Goal: Task Accomplishment & Management: Use online tool/utility

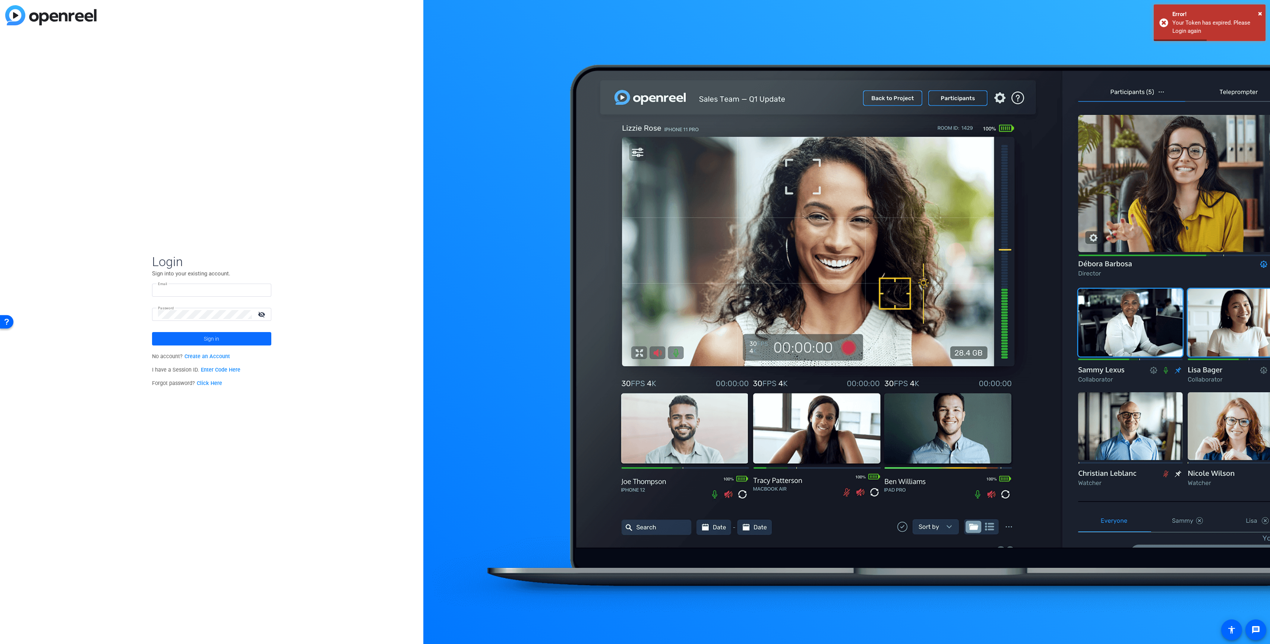
type input "[PERSON_NAME][EMAIL_ADDRESS][PERSON_NAME][DOMAIN_NAME]"
click at [193, 338] on span at bounding box center [211, 339] width 119 height 18
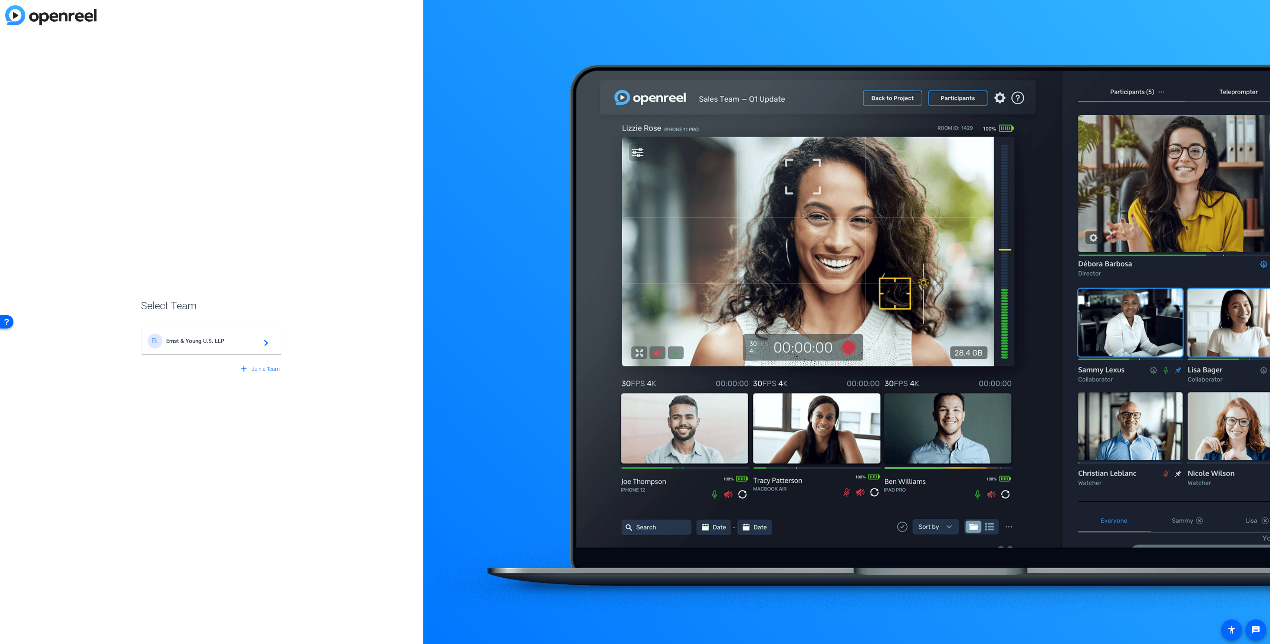
click at [166, 340] on span "Ernst & Young U.S. LLP" at bounding box center [212, 341] width 93 height 7
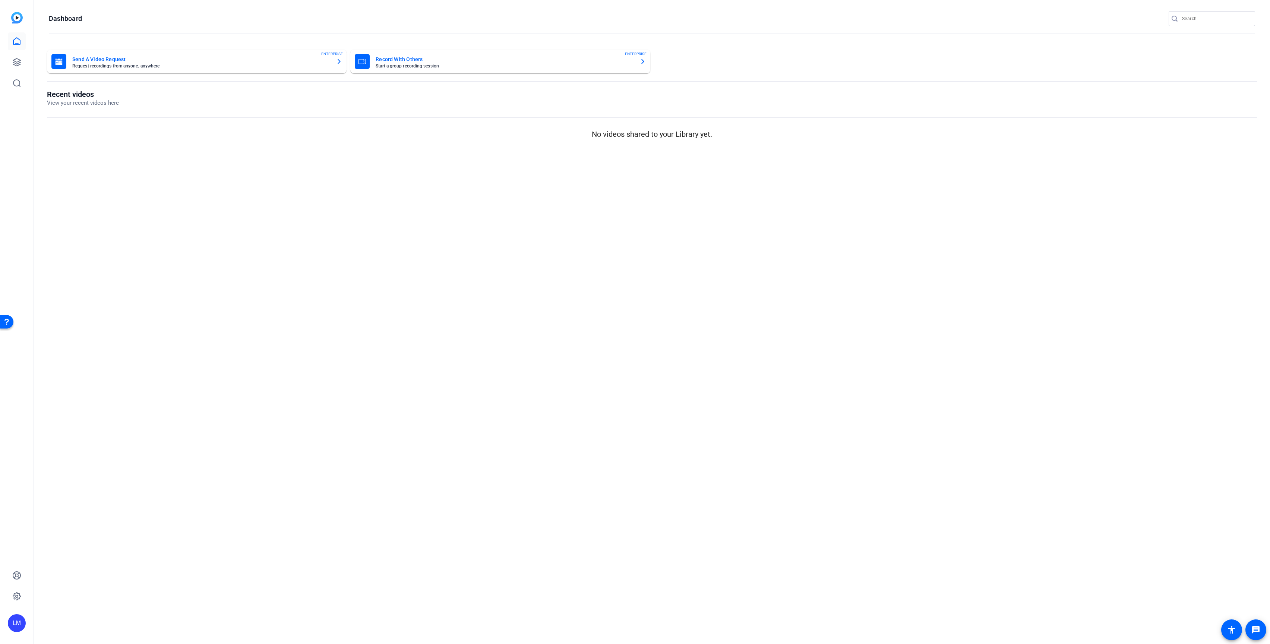
click at [1193, 17] on input "Search" at bounding box center [1215, 18] width 67 height 9
paste input "2508-11116-CS"
type input "2508-11116-CS"
click at [16, 60] on div at bounding box center [635, 322] width 1270 height 644
click at [16, 60] on icon at bounding box center [16, 62] width 9 height 9
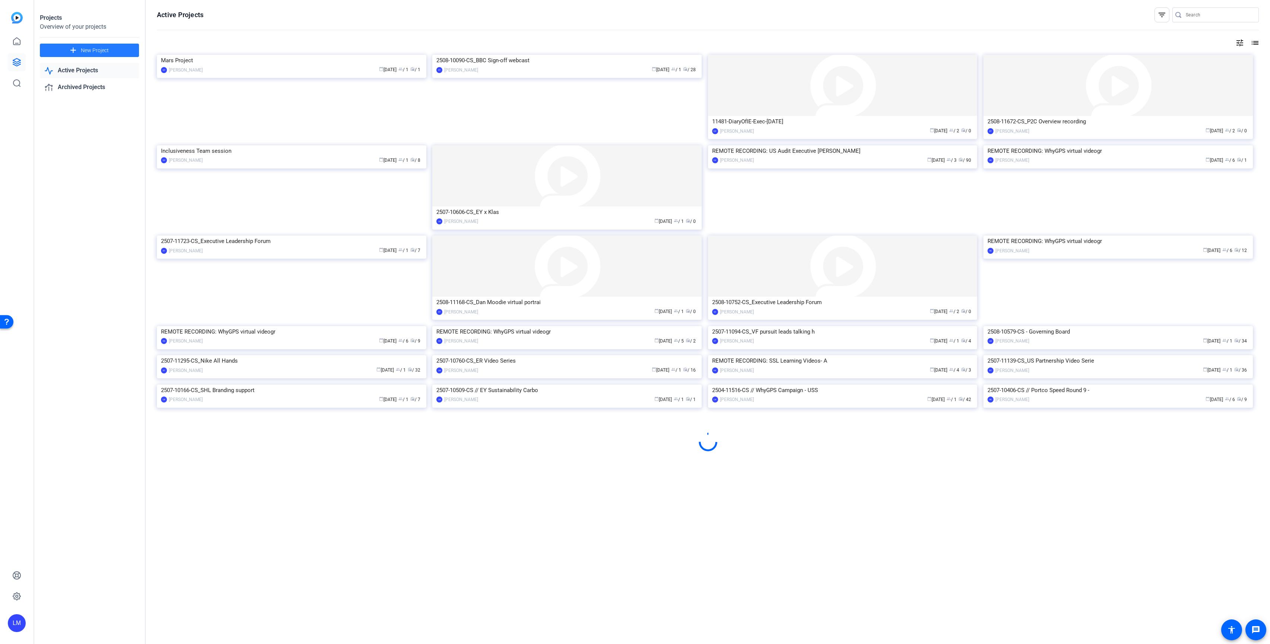
click at [89, 52] on span "New Project" at bounding box center [95, 51] width 28 height 8
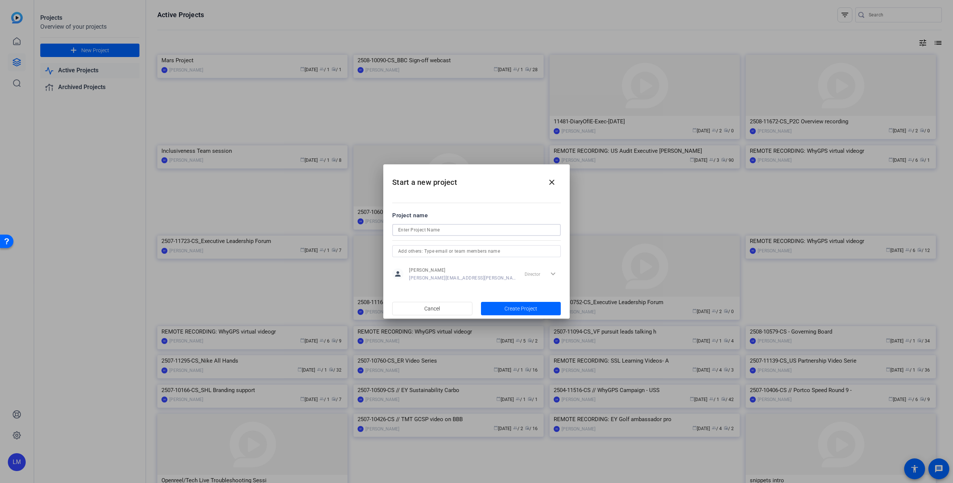
click at [434, 230] on input at bounding box center [476, 230] width 157 height 9
paste input "2508-11116-CS"
paste input "[PERSON_NAME] Leadership Award Video"
type input "2508-11116-CS_Clayton [PERSON_NAME] Leadership Award Video"
click at [508, 306] on span "Create Project" at bounding box center [520, 309] width 33 height 8
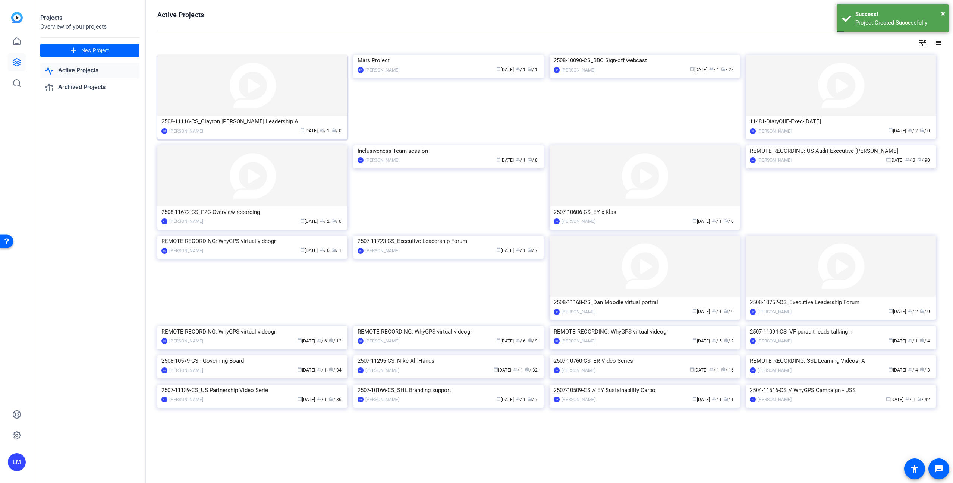
click at [230, 122] on div "2508-11116-CS_Clayton [PERSON_NAME] Leadership A" at bounding box center [252, 121] width 182 height 11
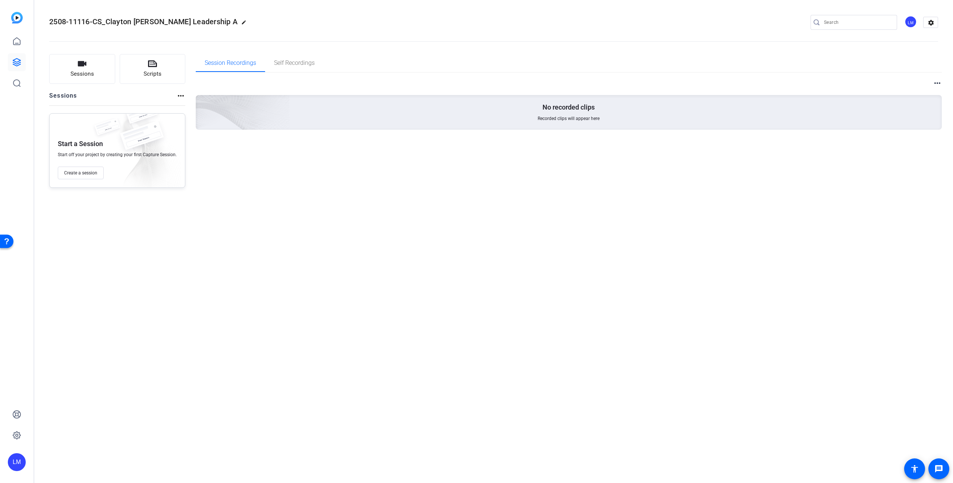
click at [241, 20] on mat-icon "edit" at bounding box center [245, 24] width 9 height 9
click at [98, 23] on input "2508-11116-CS_Clayton [PERSON_NAME] Leadership A" at bounding box center [79, 22] width 49 height 9
type input "2508-11116-CS_Clayton [PERSON_NAME] Leadership"
click at [118, 23] on span "check_circle" at bounding box center [116, 22] width 9 height 9
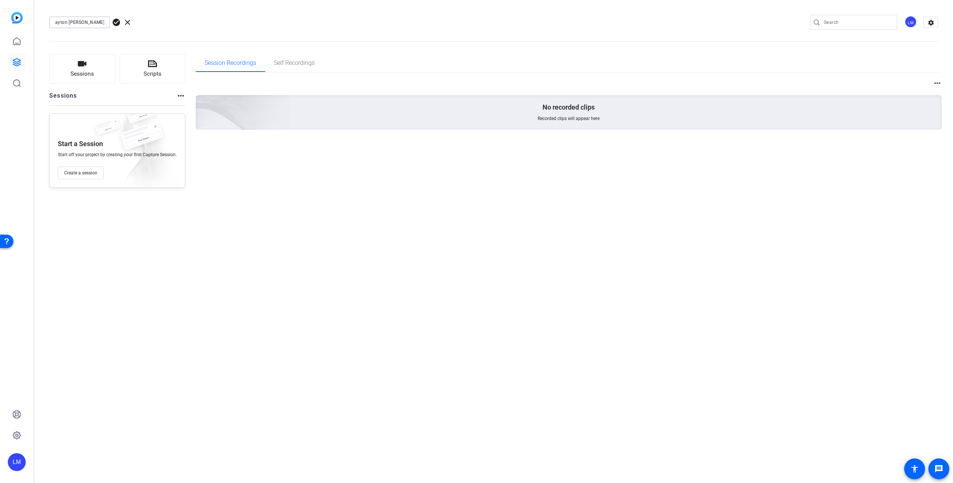
scroll to position [0, 0]
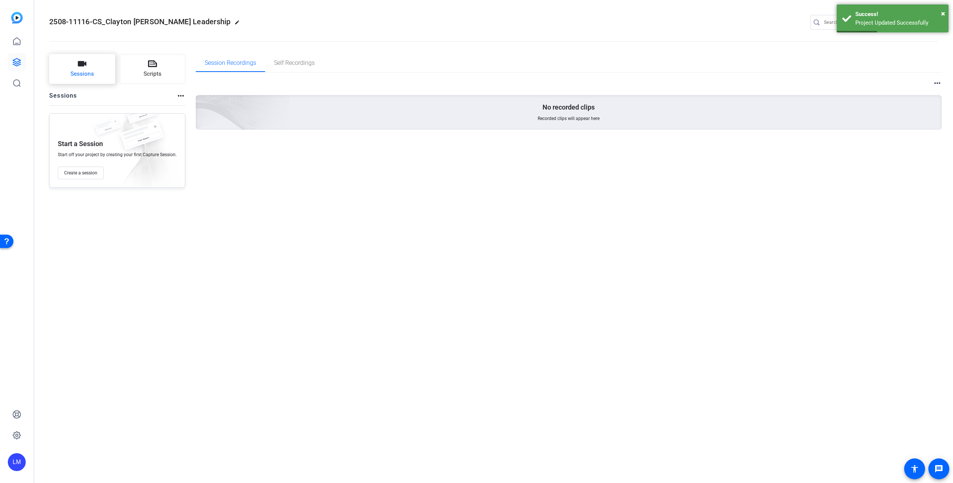
click at [82, 78] on button "Sessions" at bounding box center [82, 69] width 66 height 30
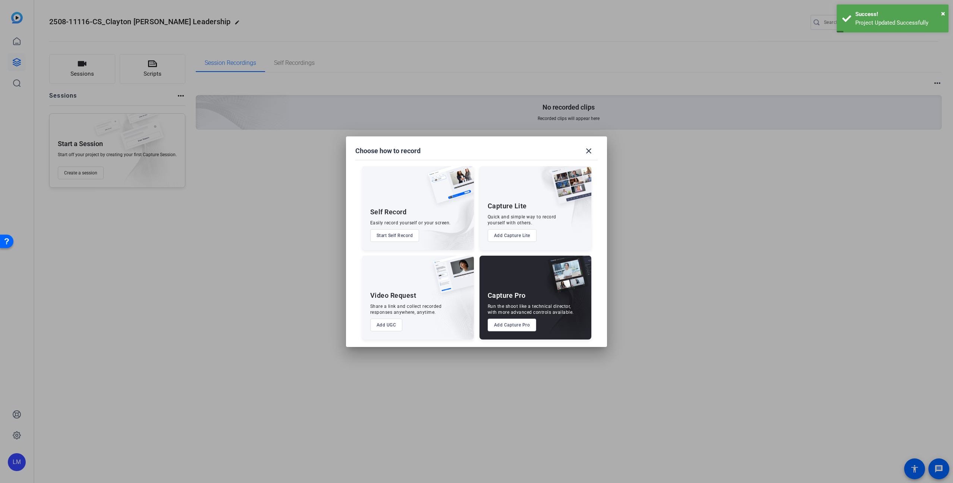
click at [509, 327] on button "Add Capture Pro" at bounding box center [512, 325] width 49 height 13
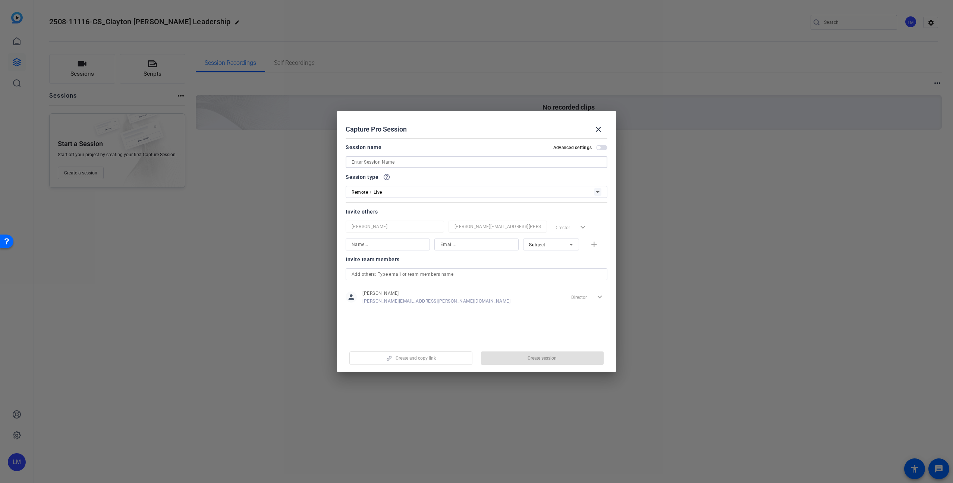
click at [399, 160] on input at bounding box center [477, 162] width 250 height 9
paste input "[PERSON_NAME] Leadership Award Video"
type input "[PERSON_NAME] Leadership Award Video"
click at [502, 190] on div "Remote + Live" at bounding box center [473, 191] width 242 height 9
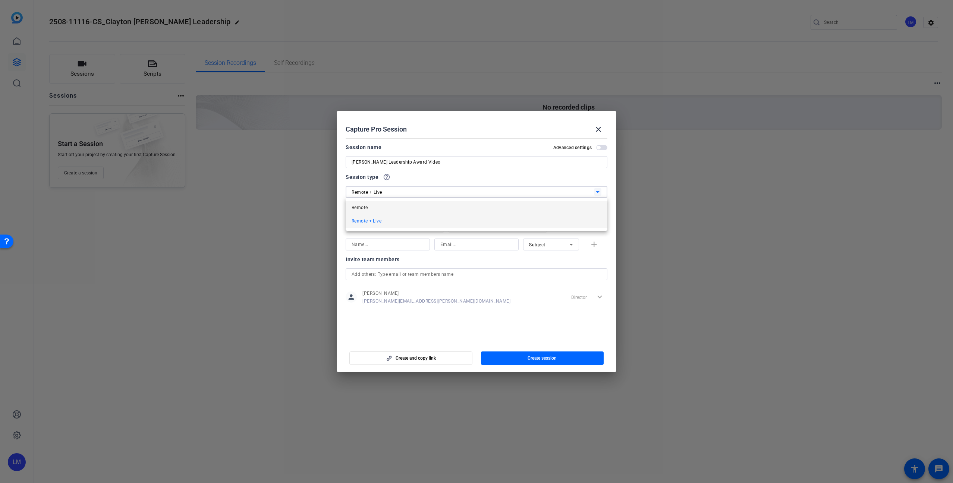
click at [489, 208] on mat-option "Remote" at bounding box center [477, 207] width 262 height 13
click at [438, 273] on input "text" at bounding box center [477, 274] width 250 height 9
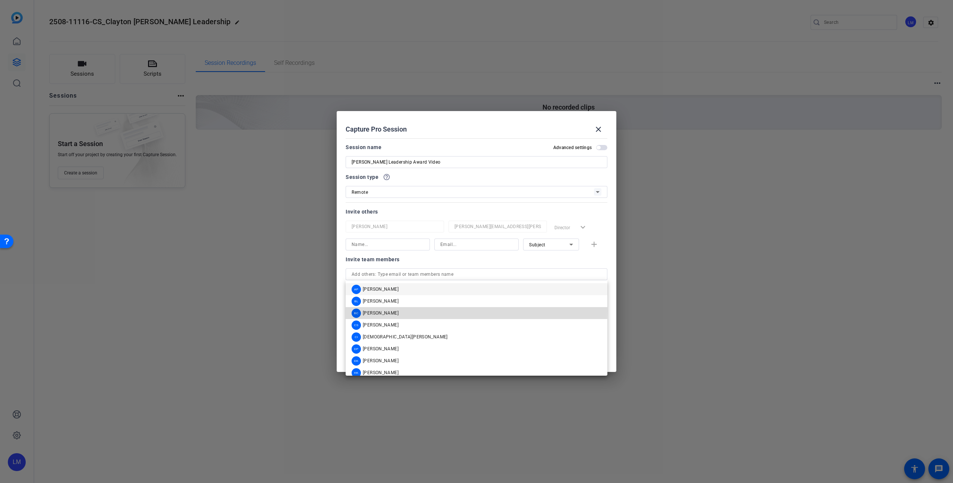
click at [397, 310] on mat-option "BC [PERSON_NAME]" at bounding box center [477, 313] width 262 height 12
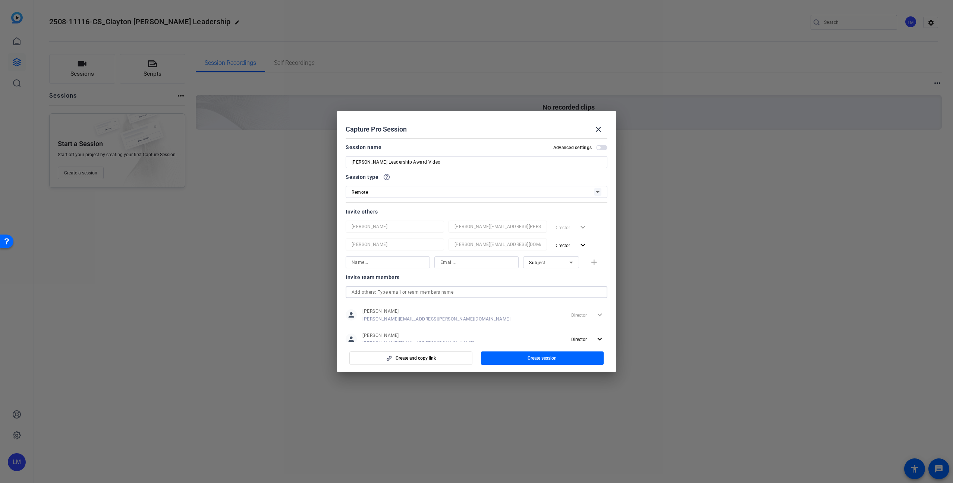
click at [404, 290] on input "text" at bounding box center [477, 292] width 250 height 9
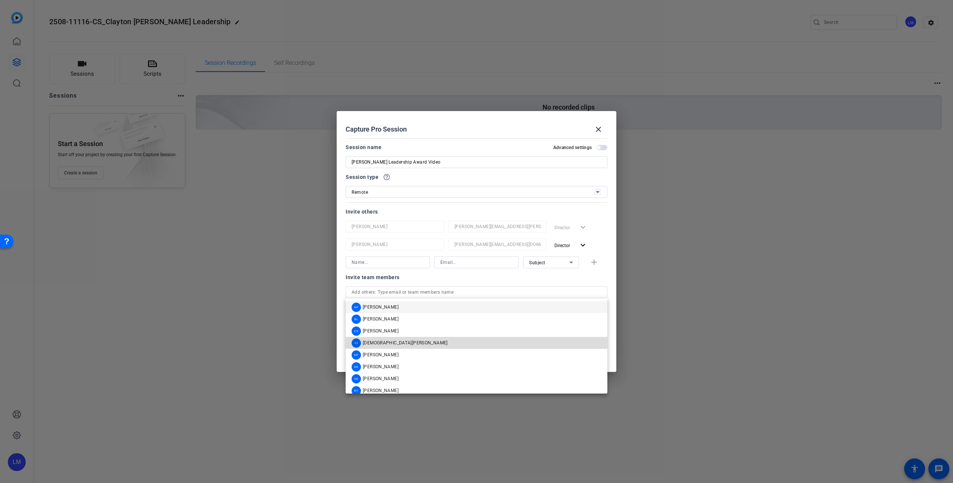
click at [403, 341] on mat-option "[PERSON_NAME][DEMOGRAPHIC_DATA]" at bounding box center [477, 343] width 262 height 12
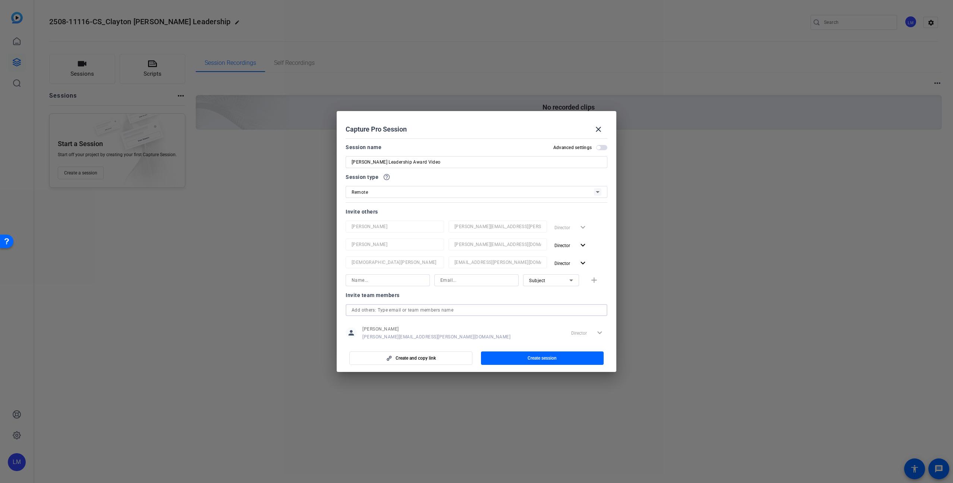
click at [406, 308] on input "text" at bounding box center [477, 310] width 250 height 9
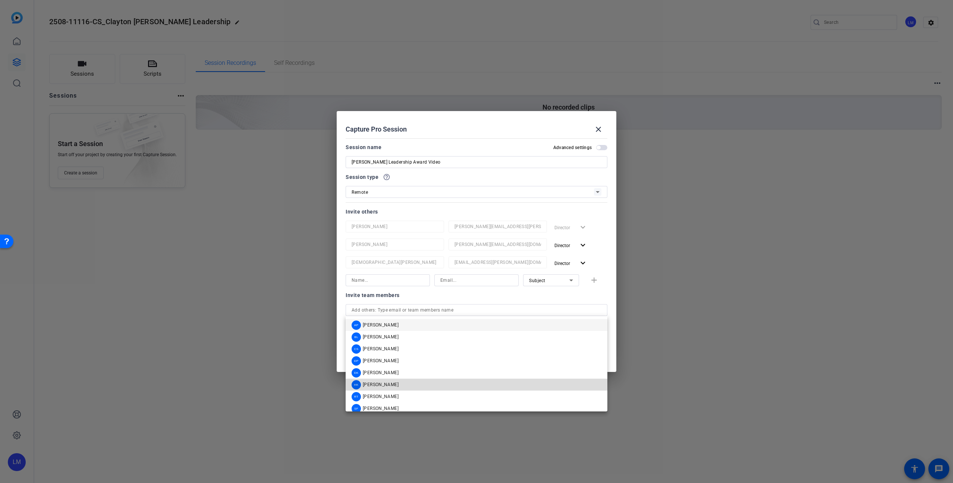
click at [404, 381] on mat-option "HK [PERSON_NAME]" at bounding box center [477, 385] width 262 height 12
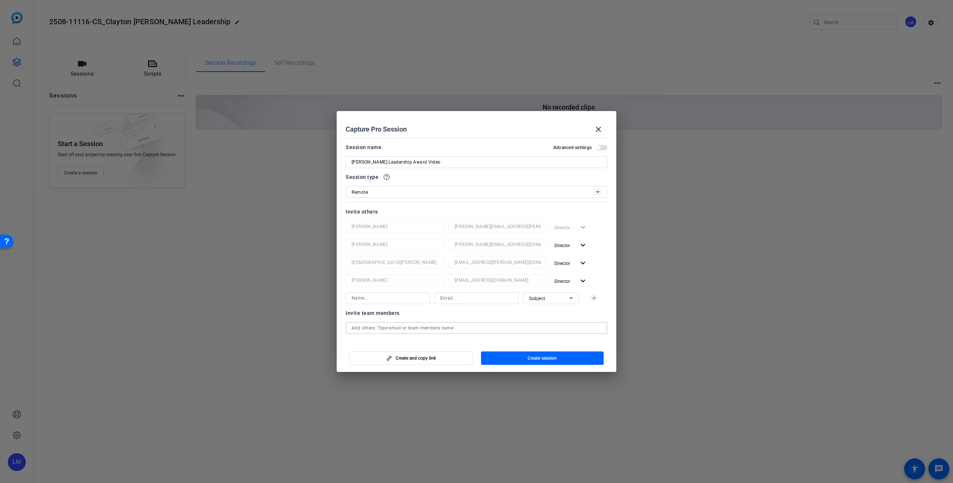
click at [407, 327] on input "text" at bounding box center [477, 328] width 250 height 9
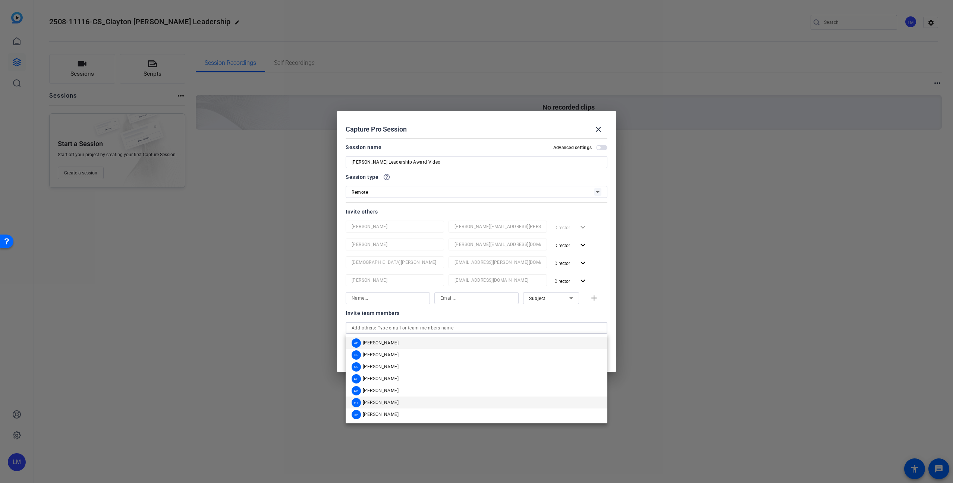
click at [398, 403] on mat-option "RT [PERSON_NAME]" at bounding box center [477, 403] width 262 height 12
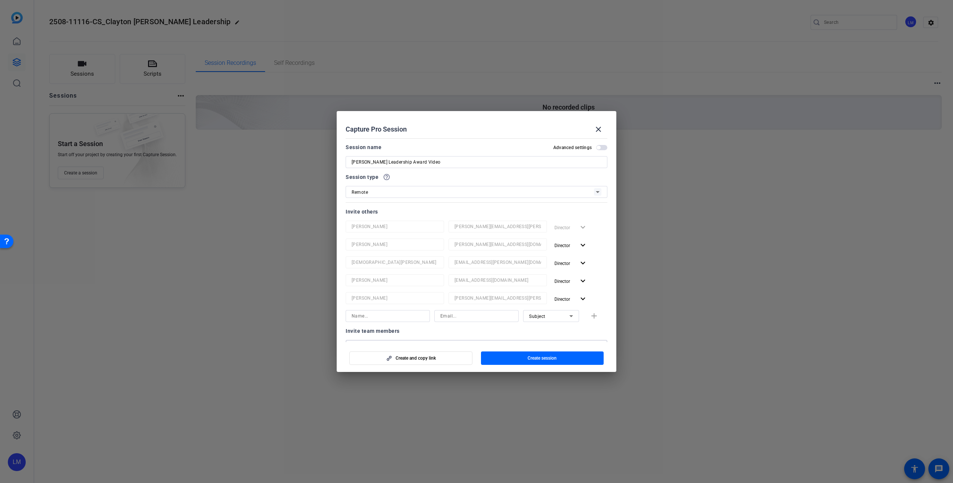
scroll to position [145, 0]
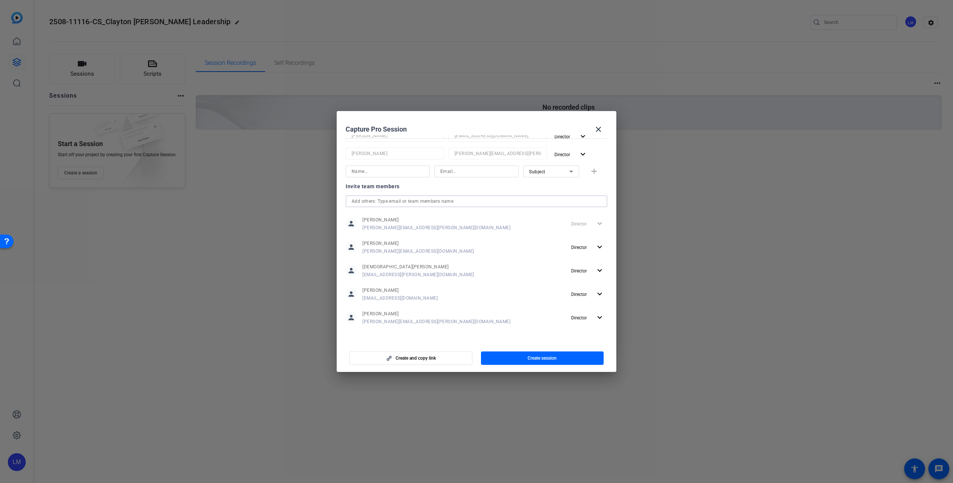
click at [386, 196] on div at bounding box center [477, 201] width 250 height 12
click at [390, 202] on input "text" at bounding box center [477, 201] width 250 height 9
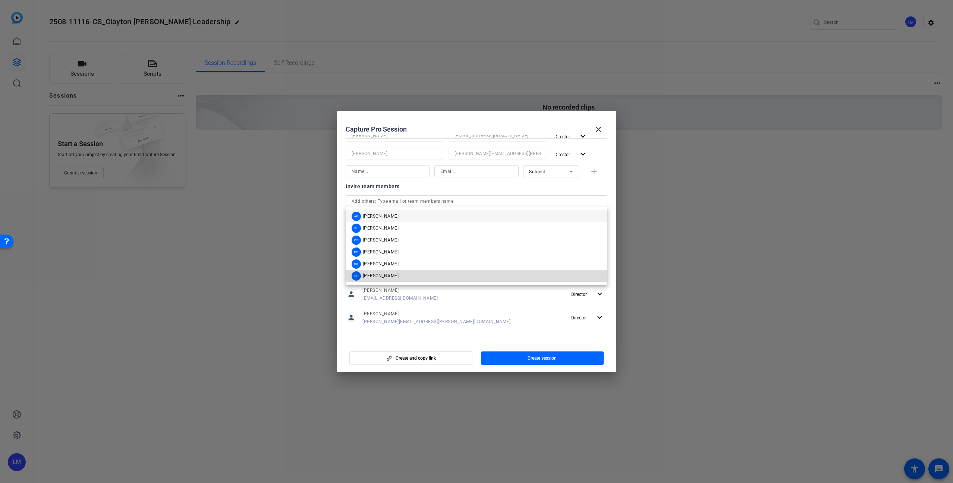
click at [385, 273] on span "[PERSON_NAME]" at bounding box center [381, 276] width 36 height 6
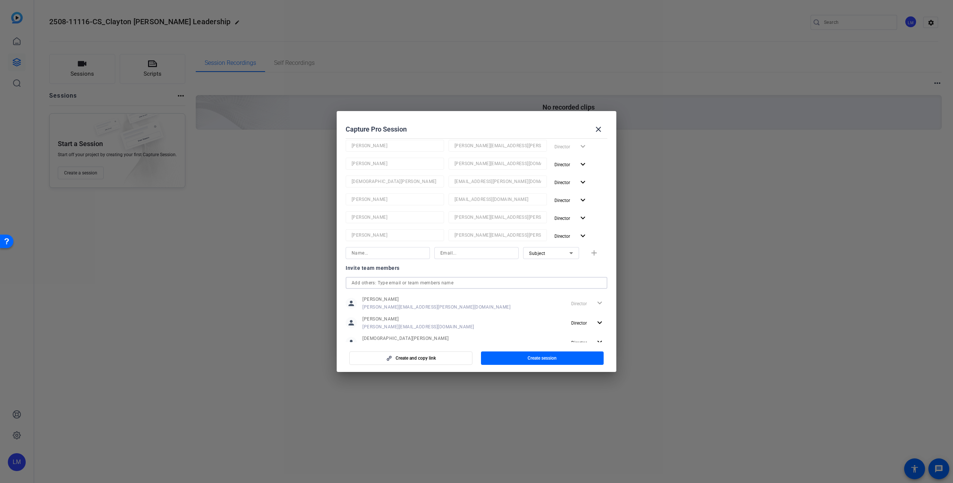
scroll to position [0, 0]
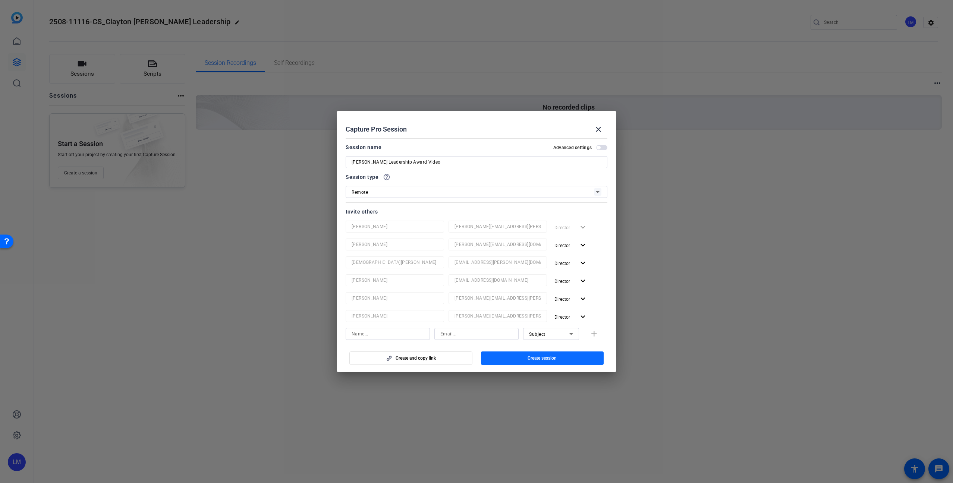
click at [529, 362] on span "button" at bounding box center [542, 358] width 123 height 18
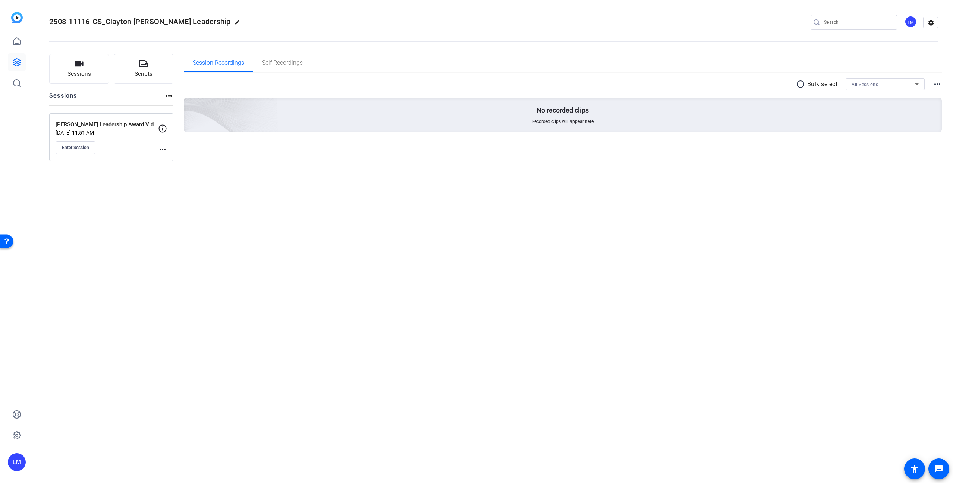
click at [163, 149] on mat-icon "more_horiz" at bounding box center [162, 149] width 9 height 9
click at [168, 160] on span "Edit Session" at bounding box center [181, 160] width 34 height 9
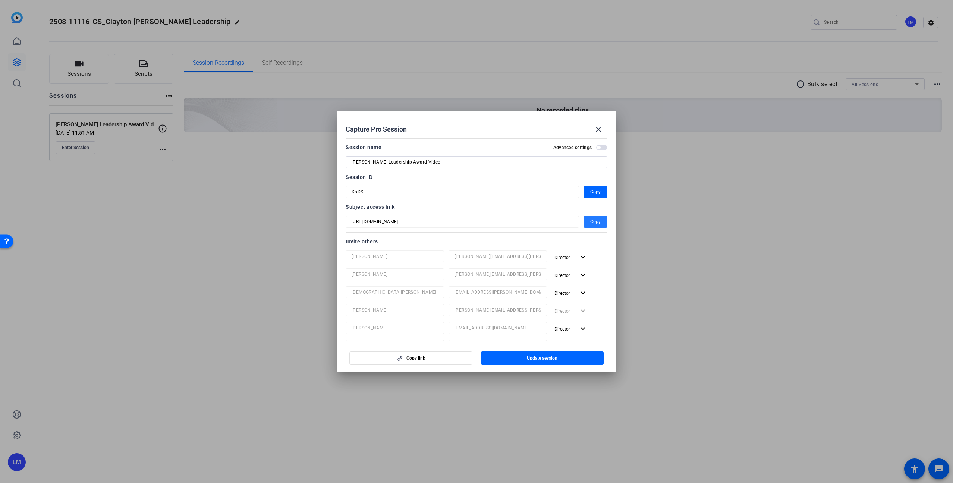
click at [596, 221] on span "Copy" at bounding box center [595, 221] width 10 height 9
click at [592, 192] on span "Copy" at bounding box center [595, 191] width 10 height 9
click at [590, 226] on span "Copy" at bounding box center [595, 221] width 10 height 9
